Goal: Task Accomplishment & Management: Use online tool/utility

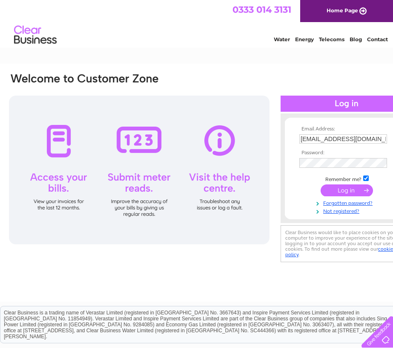
click at [342, 188] on input "submit" at bounding box center [346, 191] width 52 height 12
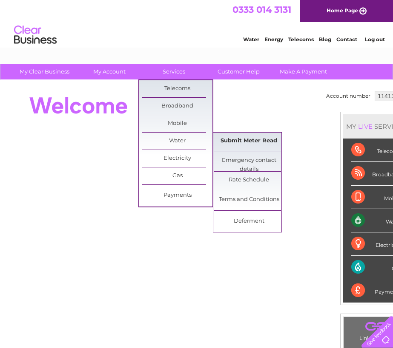
click at [232, 144] on link "Submit Meter Read" at bounding box center [249, 141] width 70 height 17
click at [236, 143] on link "Submit Meter Read" at bounding box center [249, 141] width 70 height 17
click at [171, 137] on link "Water" at bounding box center [177, 141] width 70 height 17
click at [231, 143] on link "Submit Meter Read" at bounding box center [249, 141] width 70 height 17
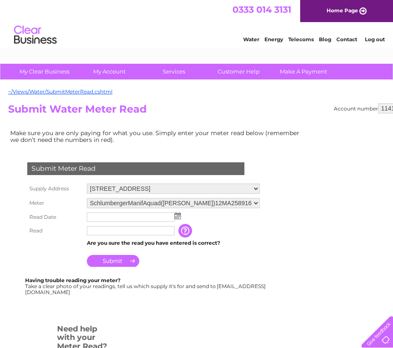
click at [176, 219] on img at bounding box center [177, 216] width 6 height 7
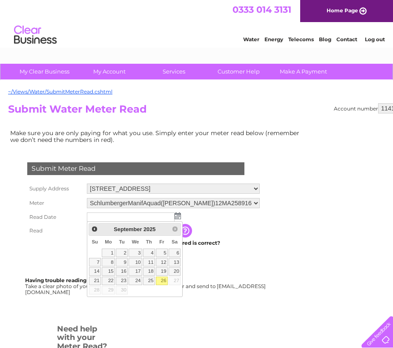
click at [164, 281] on link "26" at bounding box center [162, 281] width 12 height 9
type input "2025/09/26"
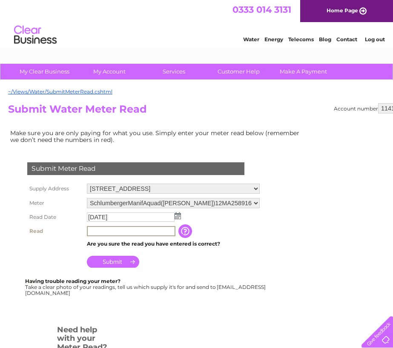
click at [111, 231] on input "text" at bounding box center [131, 231] width 88 height 10
type input "02312"
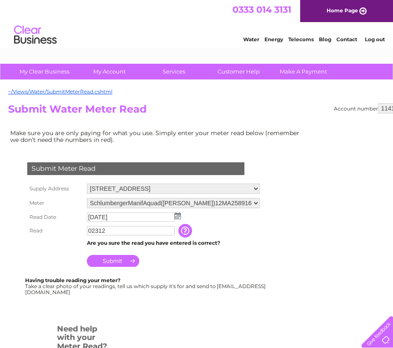
click at [197, 40] on div "Water Energy Telecoms Blog Contact Log out" at bounding box center [196, 36] width 393 height 28
click at [103, 263] on input "Submit" at bounding box center [113, 261] width 52 height 12
